Goal: Transaction & Acquisition: Purchase product/service

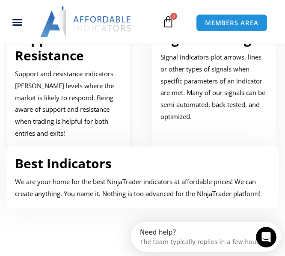
click at [66, 63] on link "Support and Resistance" at bounding box center [55, 47] width 80 height 34
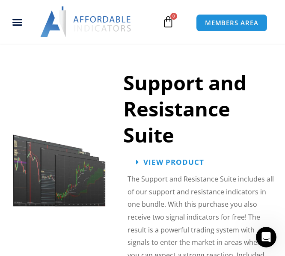
scroll to position [875, 0]
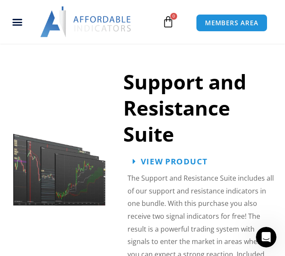
click at [187, 165] on span "View Product" at bounding box center [174, 161] width 67 height 8
